Goal: Navigation & Orientation: Find specific page/section

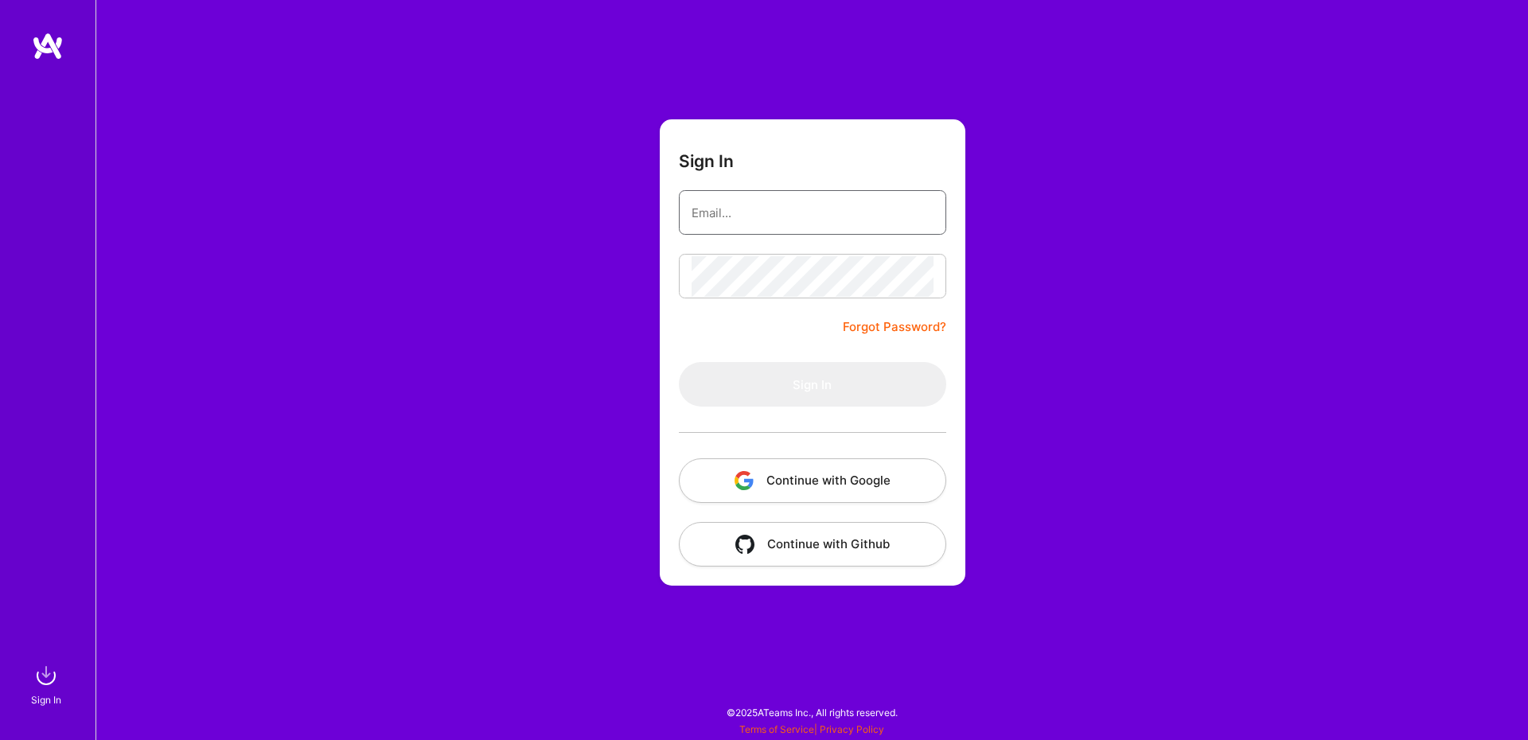
click at [820, 224] on input "email" at bounding box center [813, 213] width 242 height 41
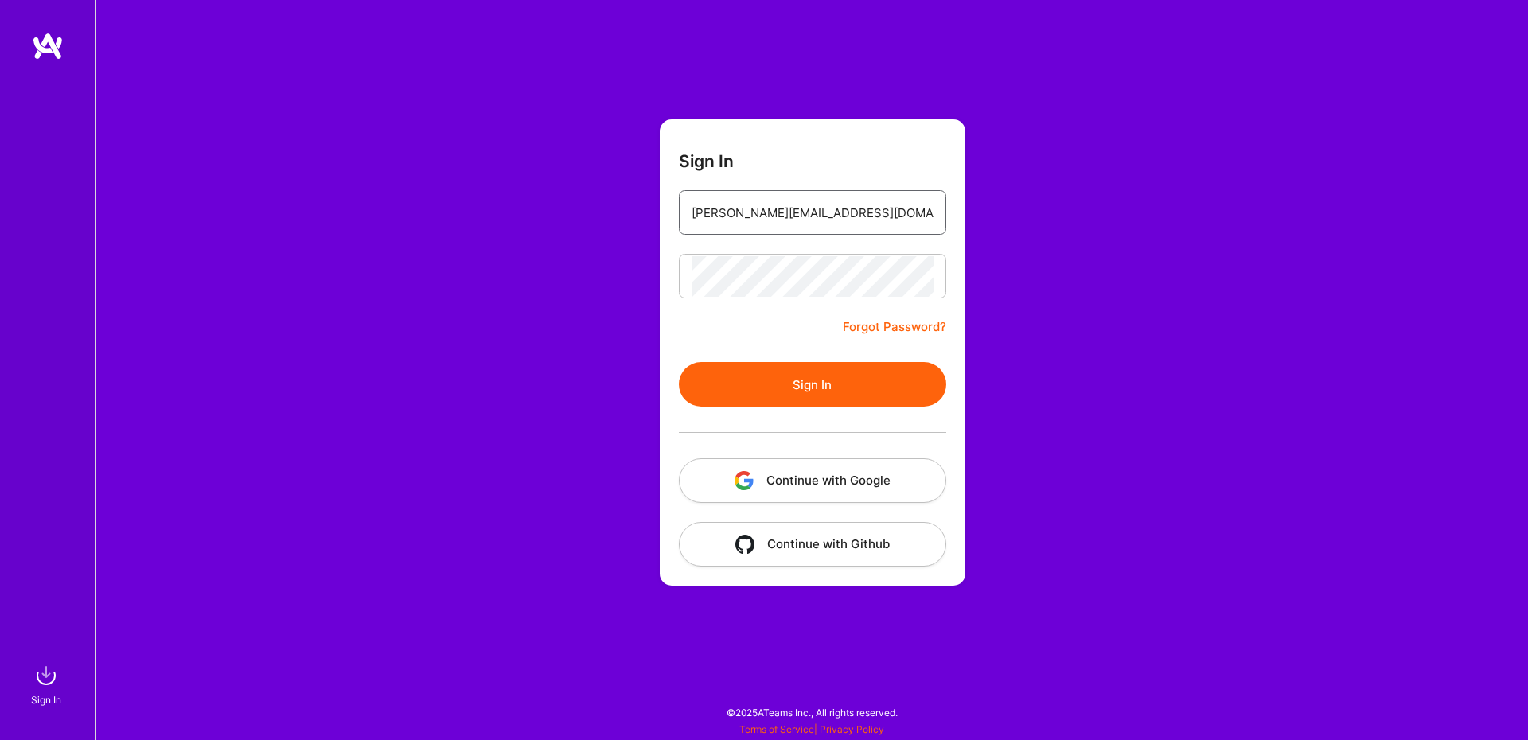
type input "[PERSON_NAME][EMAIL_ADDRESS][DOMAIN_NAME]"
click at [792, 378] on button "Sign In" at bounding box center [812, 384] width 267 height 45
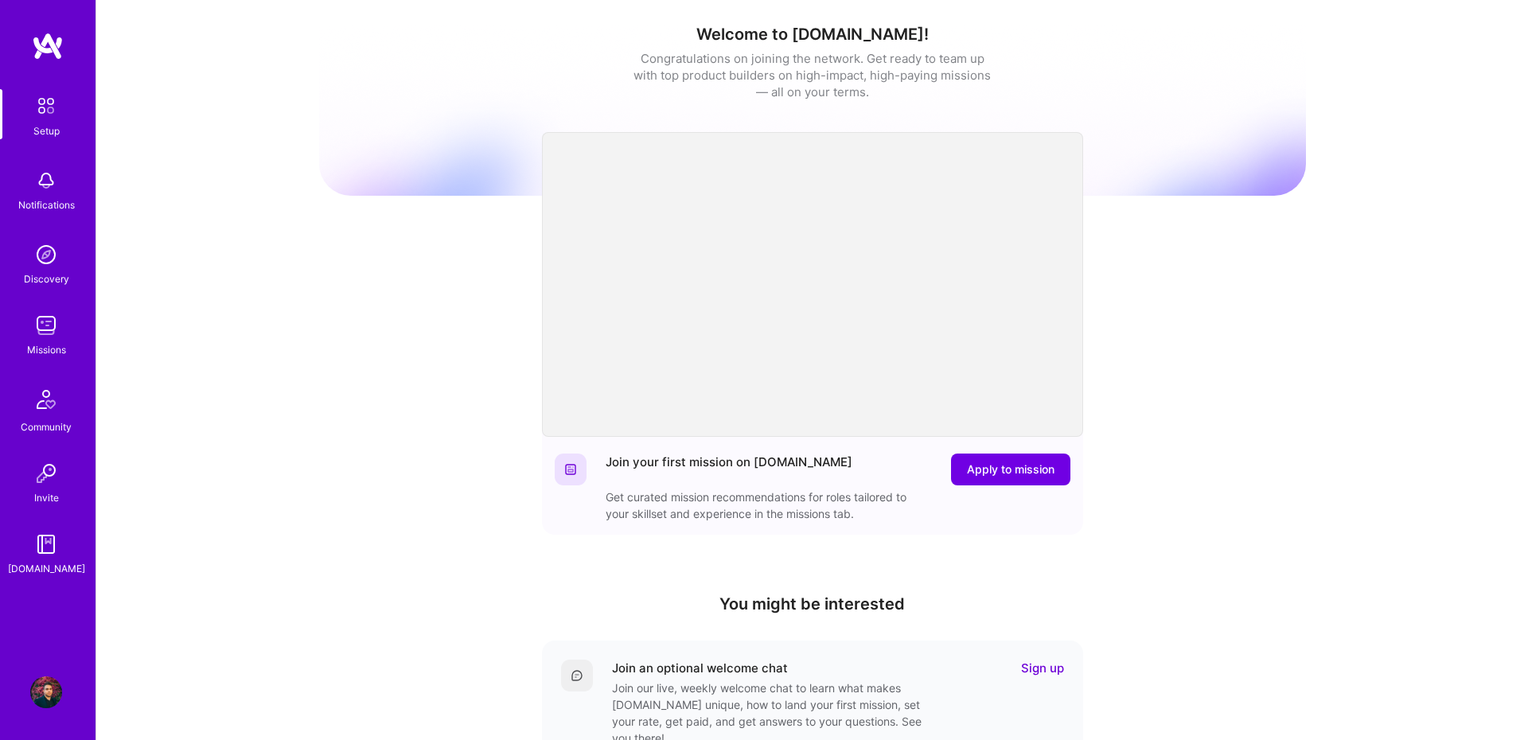
click at [48, 340] on img at bounding box center [46, 326] width 32 height 32
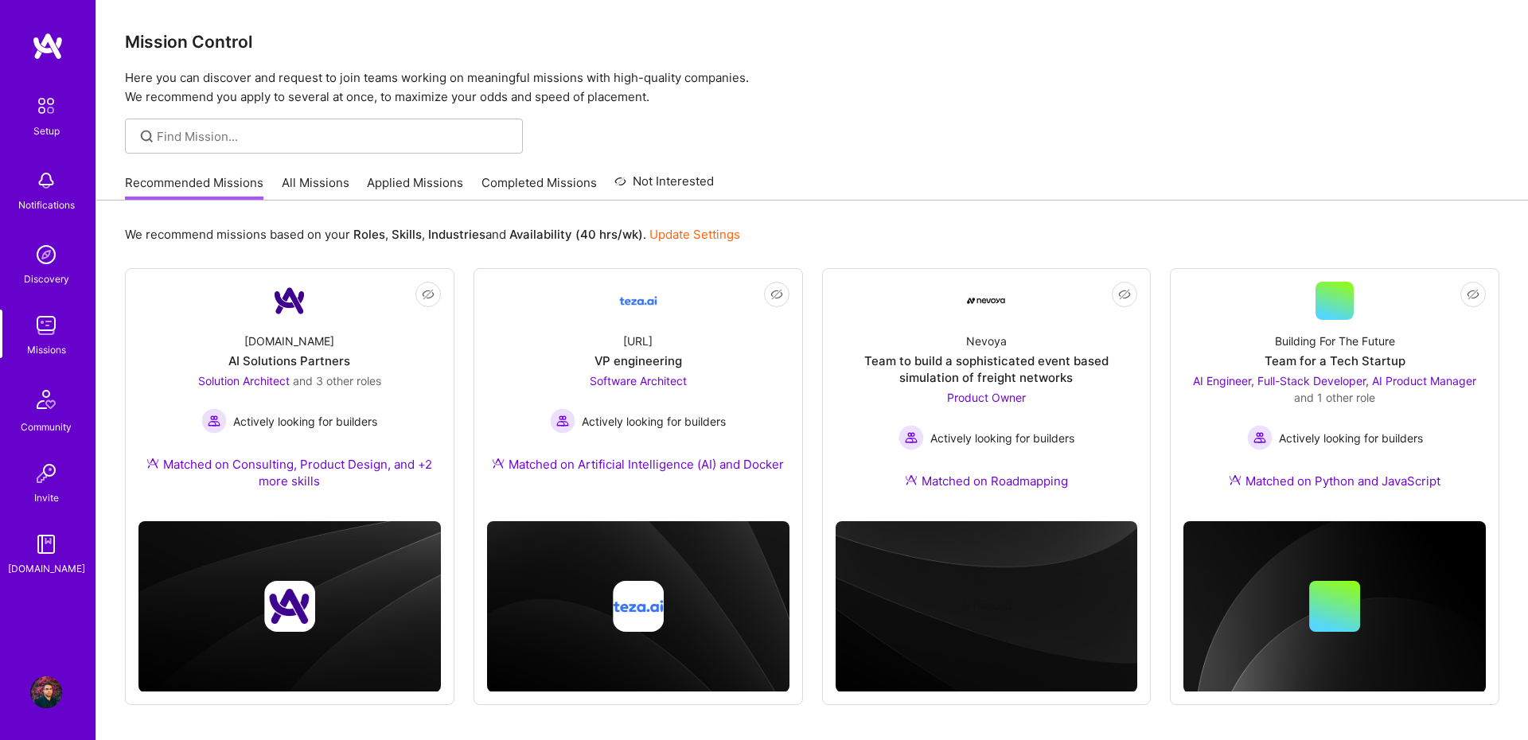
click at [337, 181] on link "All Missions" at bounding box center [316, 187] width 68 height 26
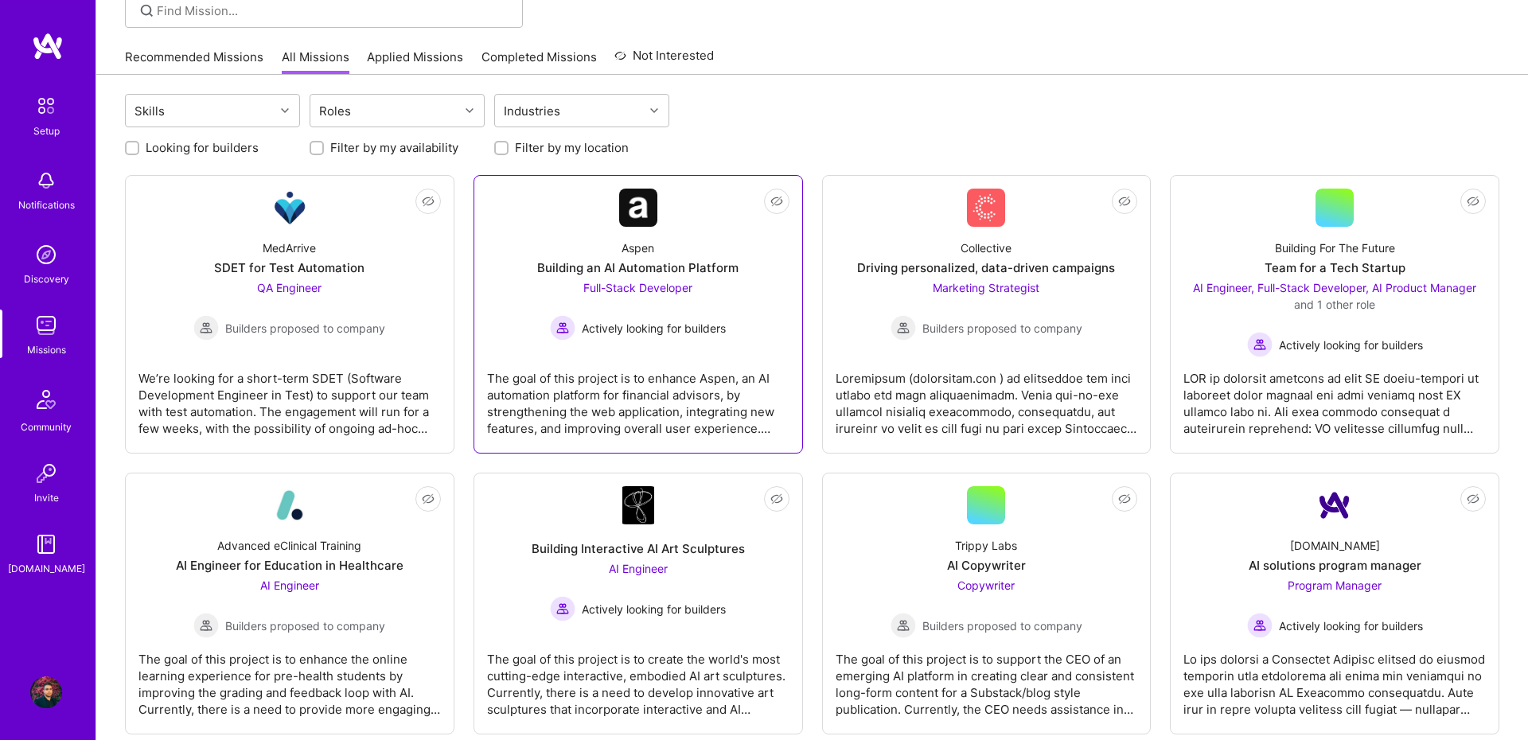
scroll to position [110, 0]
